Goal: Task Accomplishment & Management: Manage account settings

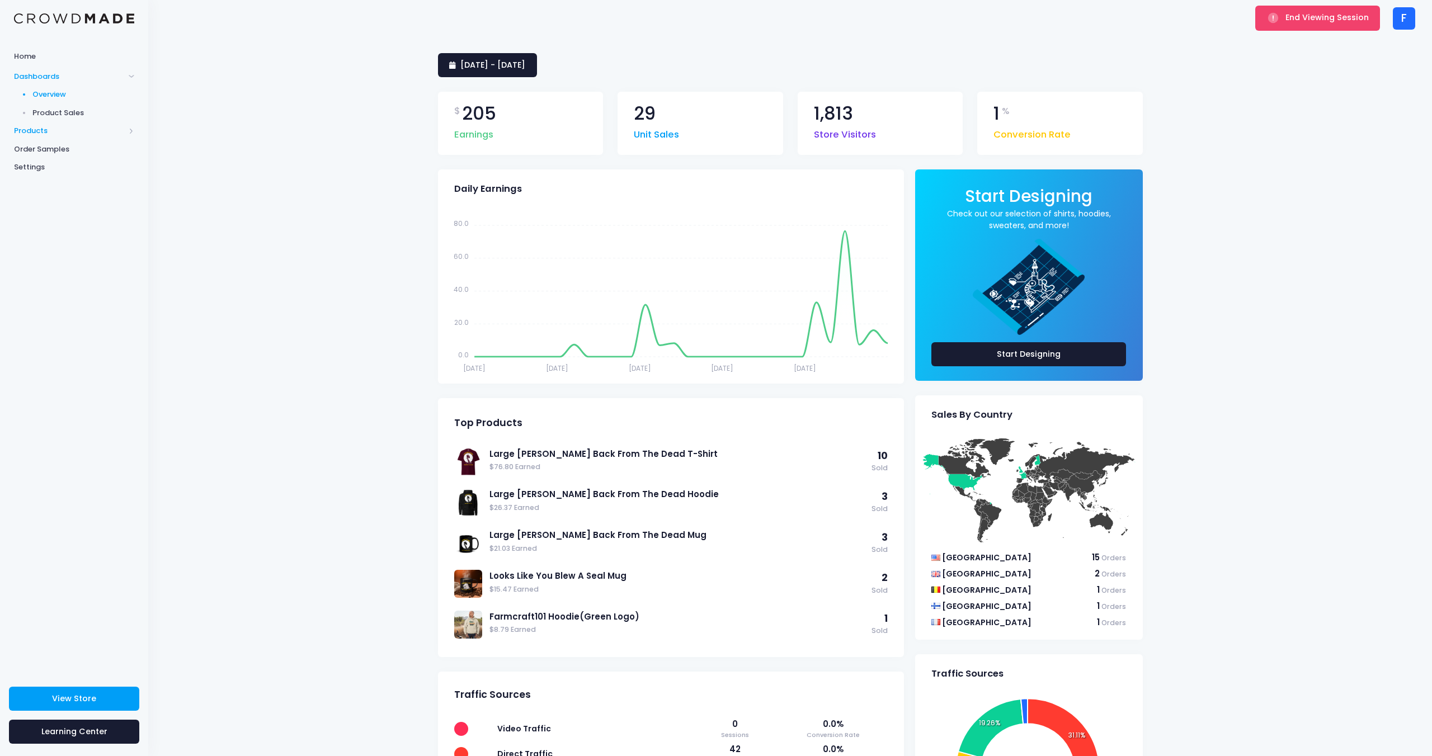
click at [48, 127] on span "Products" at bounding box center [69, 130] width 111 height 11
click at [50, 126] on span "Product Editor" at bounding box center [83, 130] width 102 height 11
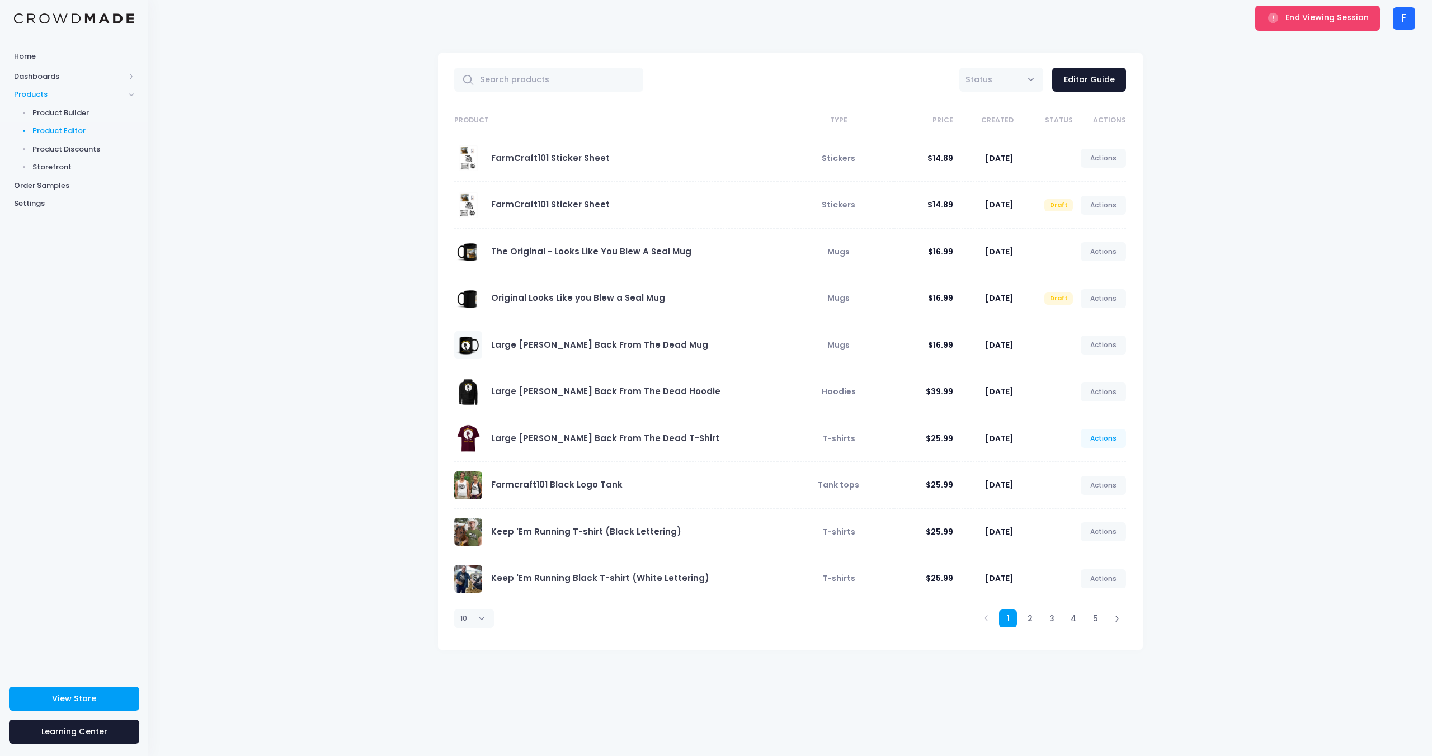
click at [1105, 438] on link "Actions" at bounding box center [1104, 438] width 46 height 19
click at [1084, 459] on link "Edit" at bounding box center [1091, 465] width 59 height 20
click at [1095, 436] on link "Actions" at bounding box center [1104, 438] width 46 height 19
